Goal: Check status

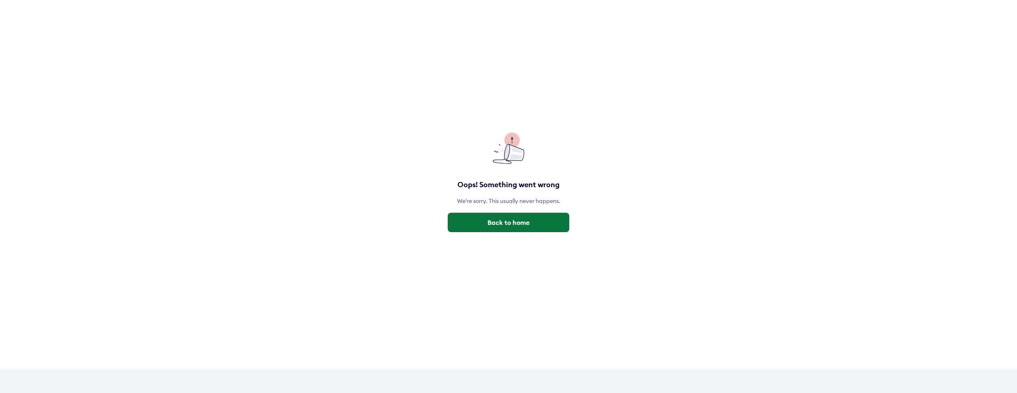
click at [505, 218] on button "Back to home" at bounding box center [509, 222] width 122 height 19
